Goal: Entertainment & Leisure: Browse casually

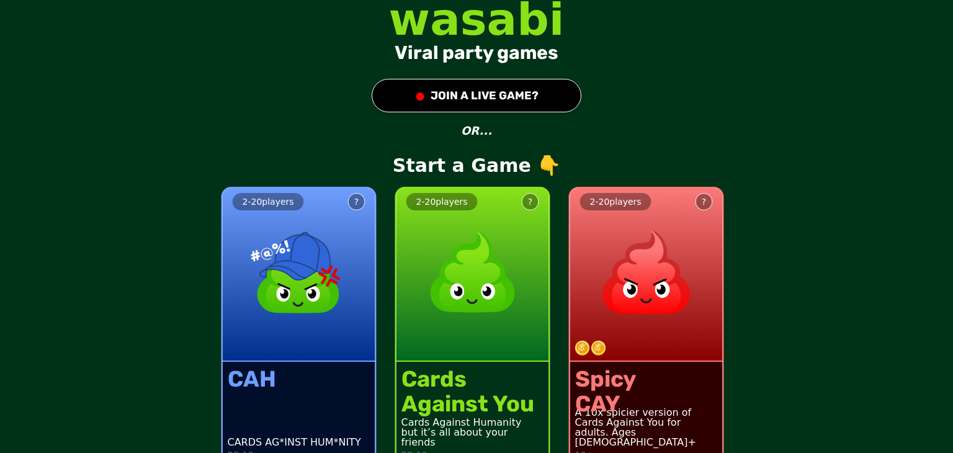
scroll to position [22, 0]
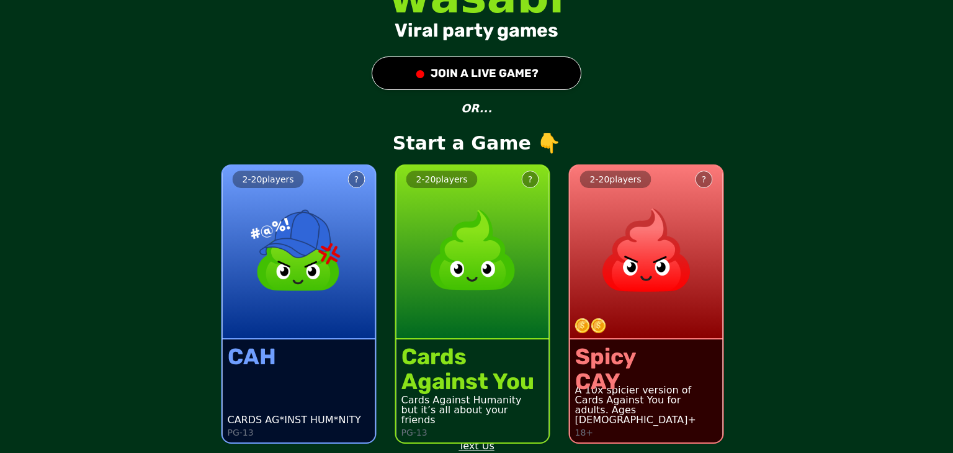
click at [444, 80] on button "● JOIN A LIVE GAME?" at bounding box center [477, 73] width 210 height 34
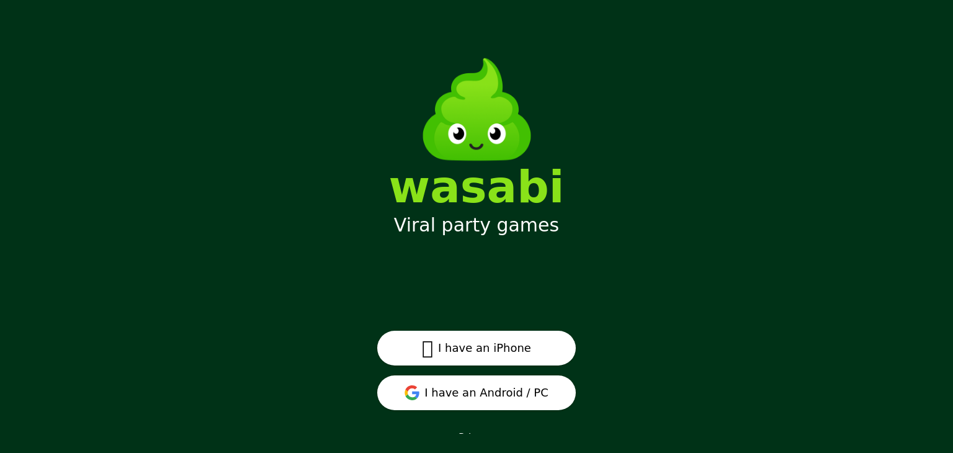
click at [511, 341] on button " I have an iPhone" at bounding box center [476, 348] width 199 height 35
click at [487, 388] on button "I have an Android / PC" at bounding box center [476, 392] width 199 height 35
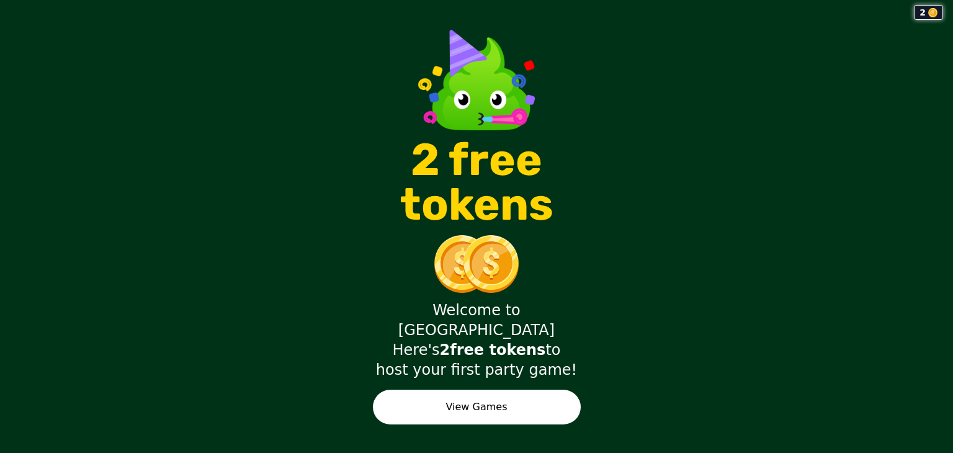
click at [538, 393] on button "View Games" at bounding box center [477, 407] width 208 height 35
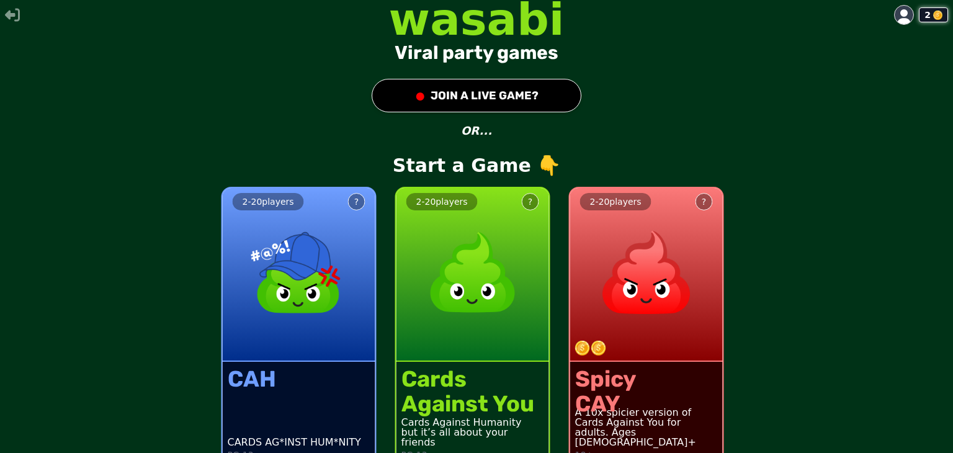
click at [921, 20] on div "2" at bounding box center [933, 14] width 29 height 15
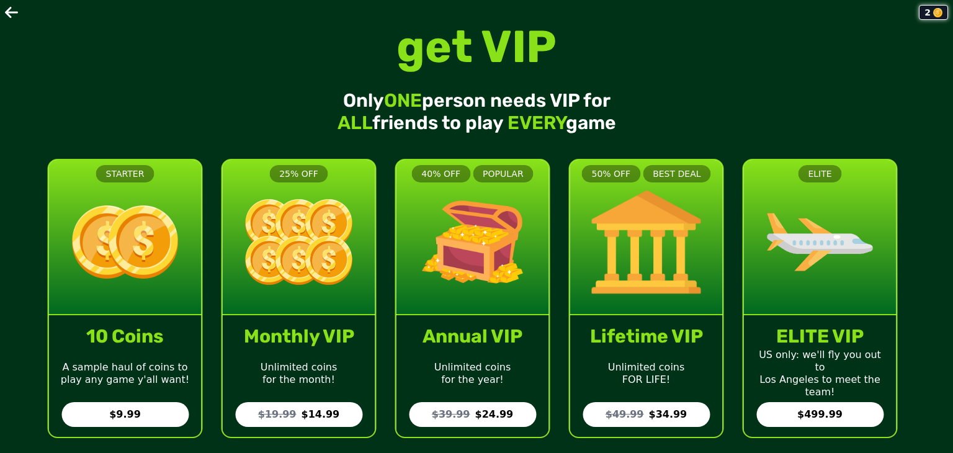
click at [16, 16] on icon at bounding box center [12, 12] width 15 height 15
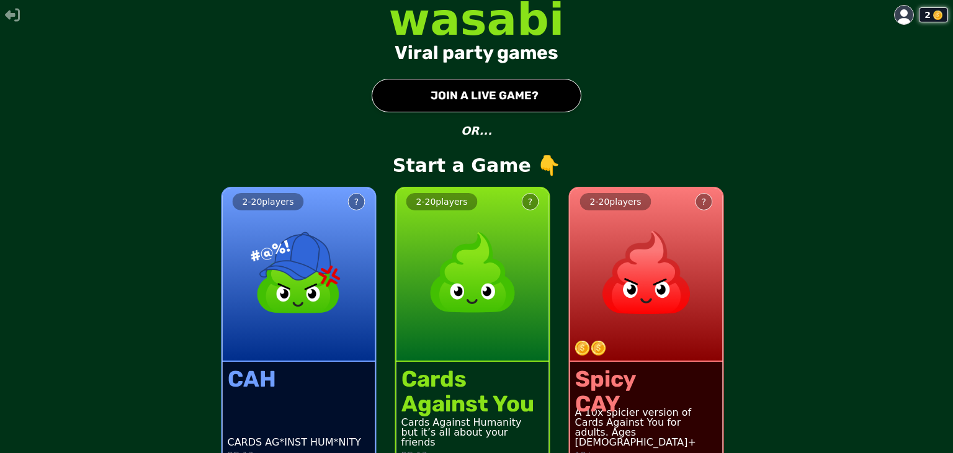
scroll to position [22, 0]
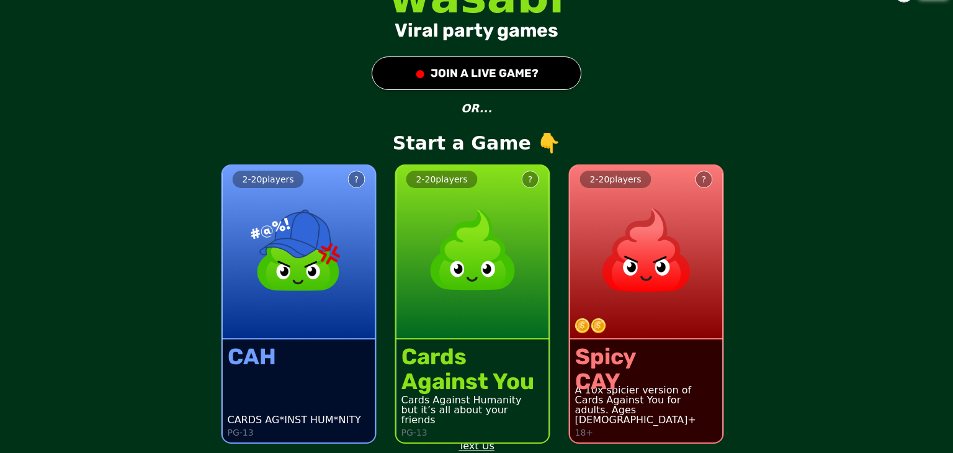
click at [504, 87] on button "● JOIN A LIVE GAME?" at bounding box center [477, 73] width 210 height 34
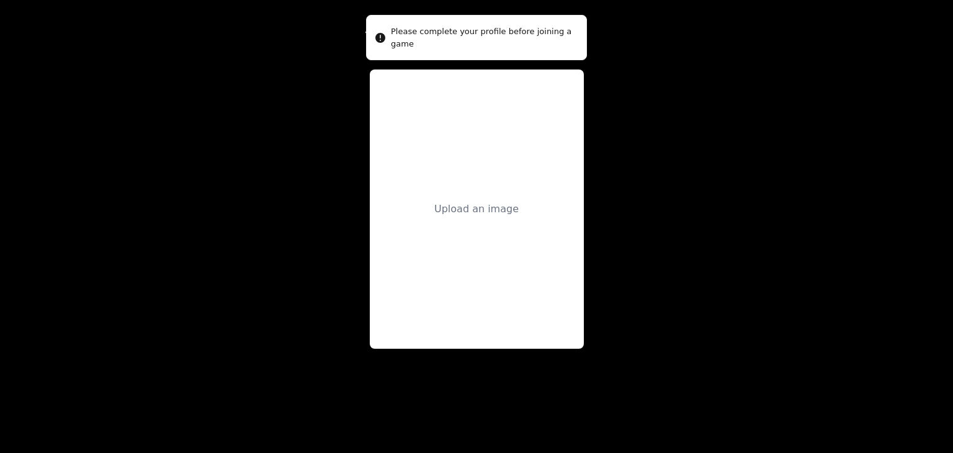
click at [499, 100] on div "Upload an image" at bounding box center [477, 208] width 214 height 279
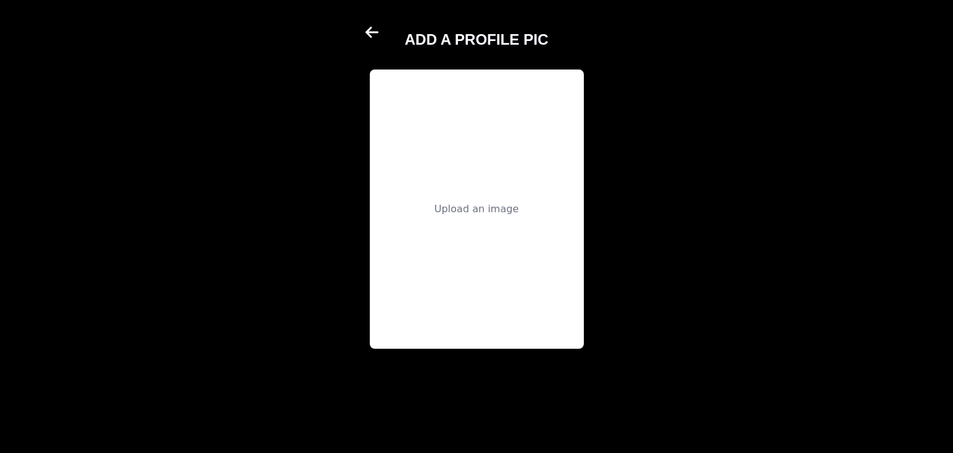
click at [481, 300] on div "Upload an image" at bounding box center [477, 208] width 214 height 279
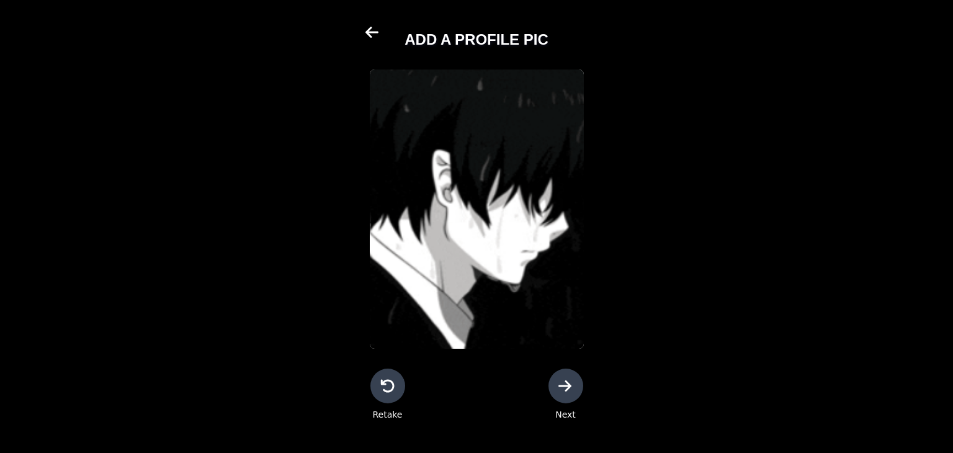
click at [568, 392] on icon at bounding box center [565, 385] width 15 height 15
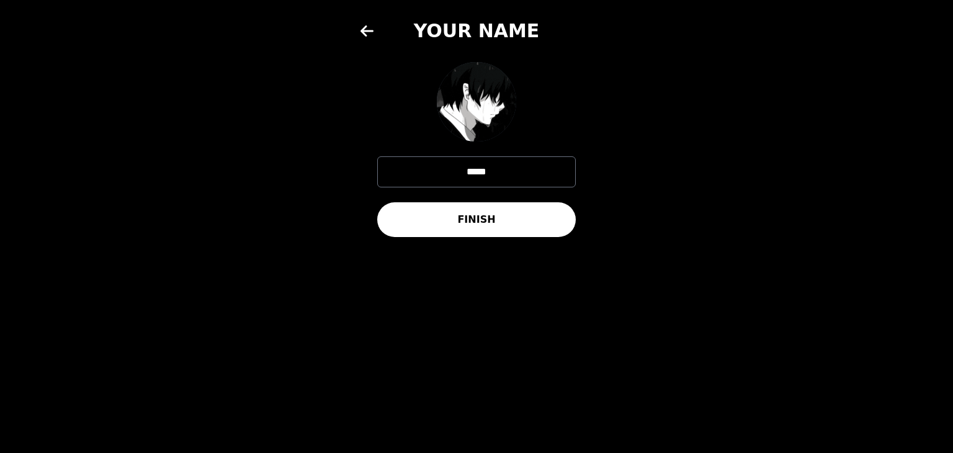
drag, startPoint x: 511, startPoint y: 219, endPoint x: 504, endPoint y: 228, distance: 11.2
click at [511, 220] on button "FINISH" at bounding box center [476, 219] width 199 height 35
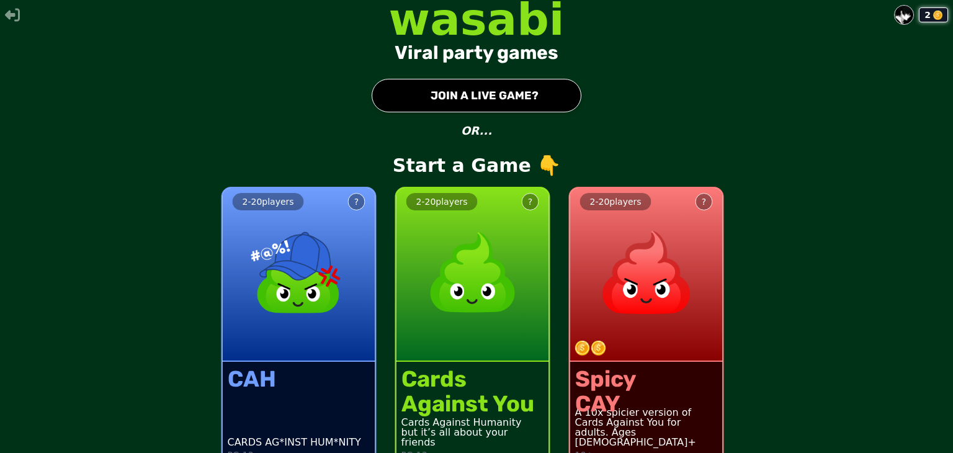
click at [520, 90] on button "● JOIN A LIVE GAME?" at bounding box center [477, 96] width 210 height 34
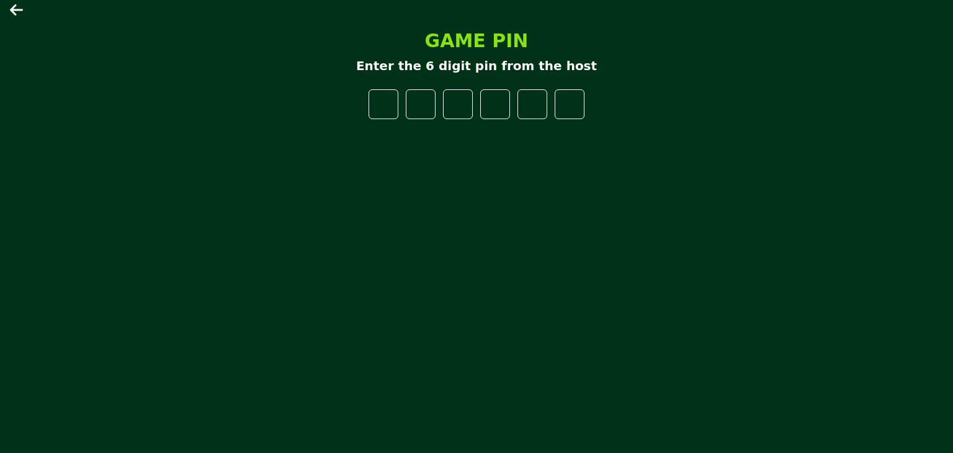
type input "*"
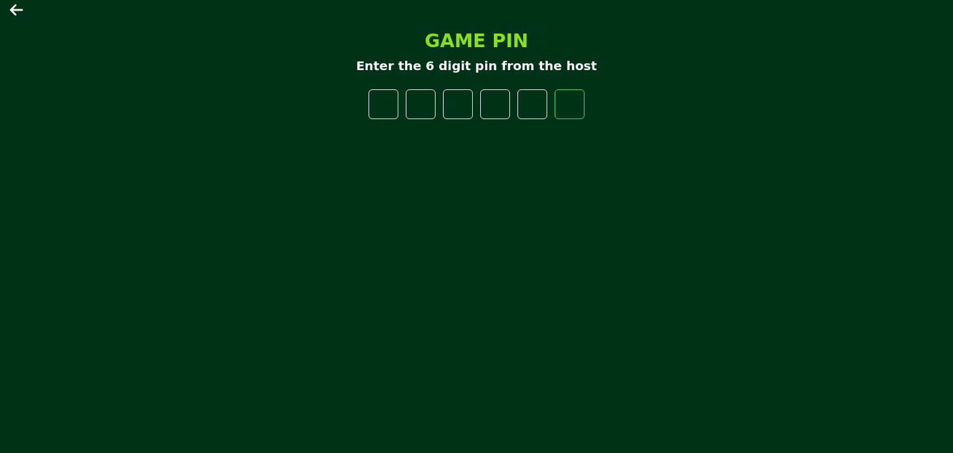
type input "*"
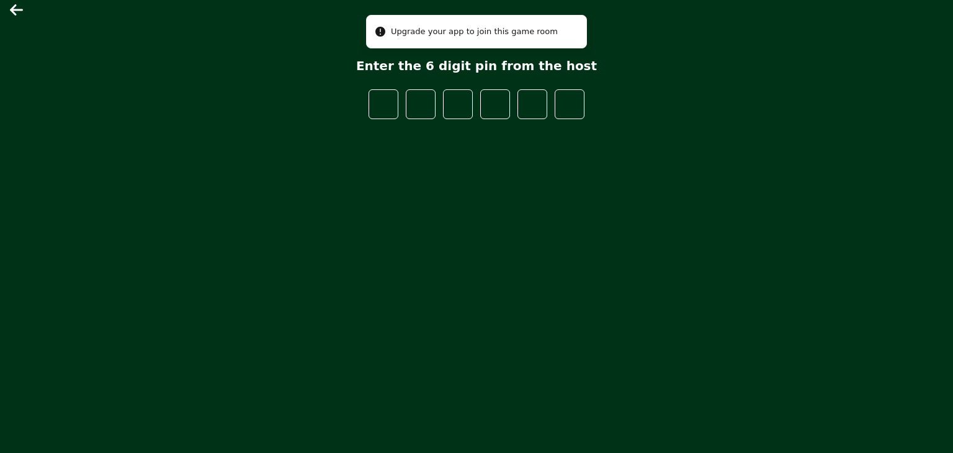
drag, startPoint x: 445, startPoint y: 65, endPoint x: 404, endPoint y: 59, distance: 42.0
click at [434, 63] on p "Enter the 6 digit pin from the host" at bounding box center [476, 65] width 241 height 17
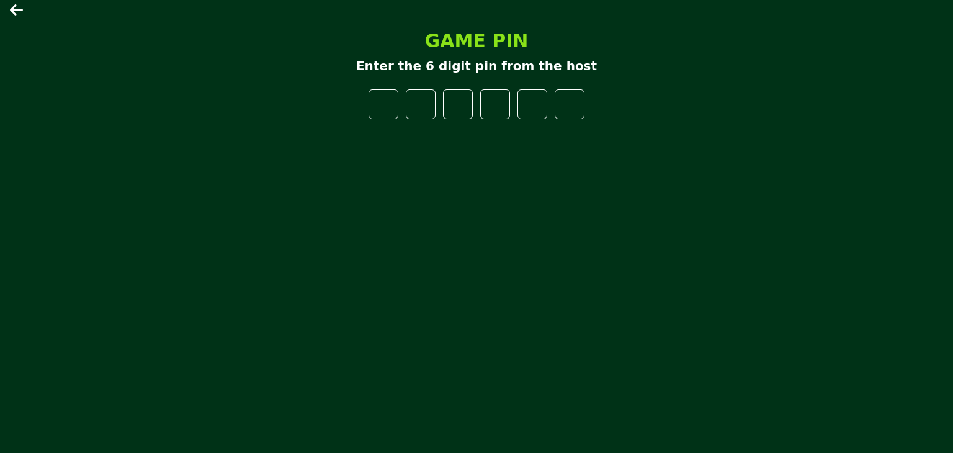
click at [14, 13] on icon at bounding box center [16, 9] width 13 height 11
